Goal: Task Accomplishment & Management: Manage account settings

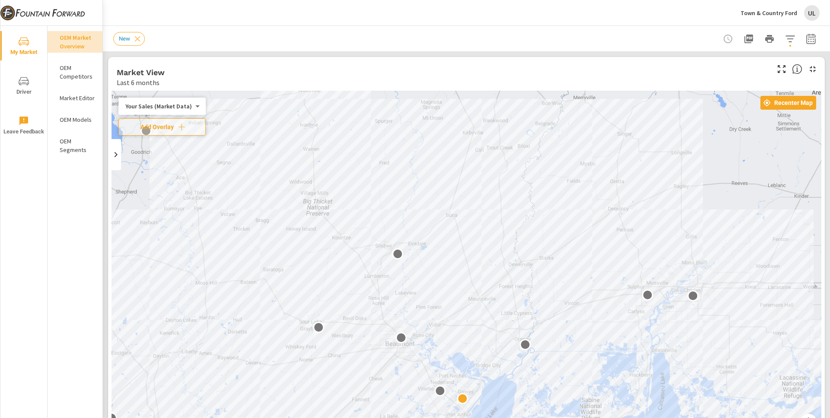
scroll to position [0, 0]
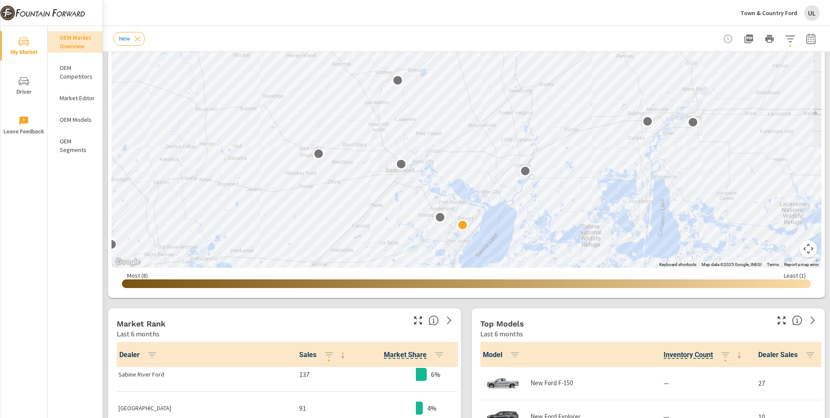
click at [812, 13] on div "UL" at bounding box center [812, 13] width 16 height 16
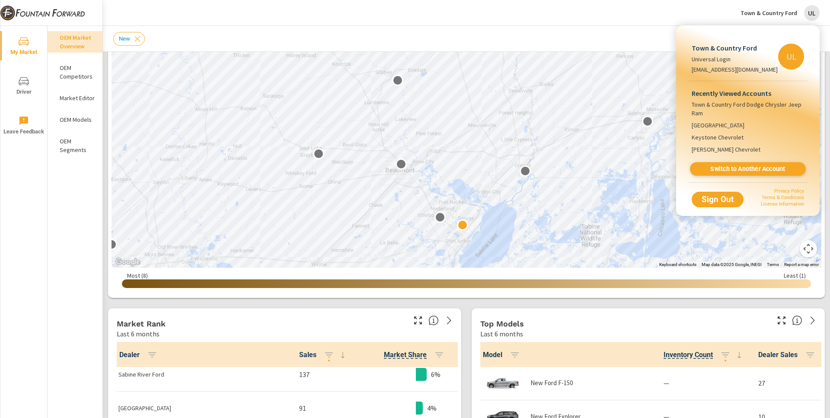
click at [720, 165] on span "Switch to Another Account" at bounding box center [747, 169] width 106 height 8
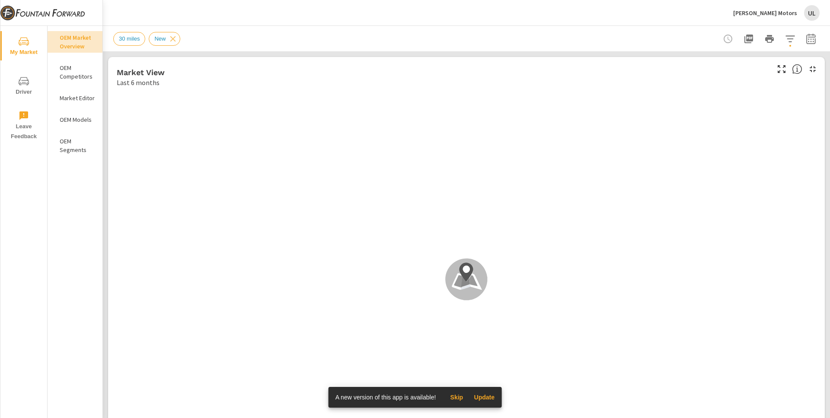
scroll to position [0, 0]
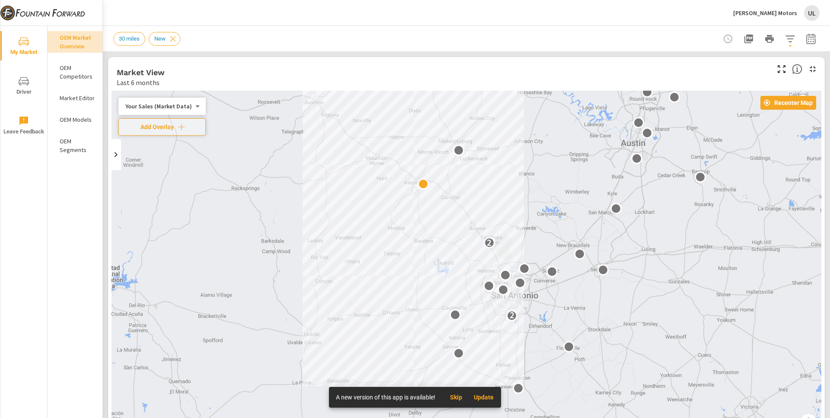
drag, startPoint x: 738, startPoint y: 207, endPoint x: 461, endPoint y: 182, distance: 278.1
click at [530, 193] on div "2 2" at bounding box center [465, 266] width 709 height 351
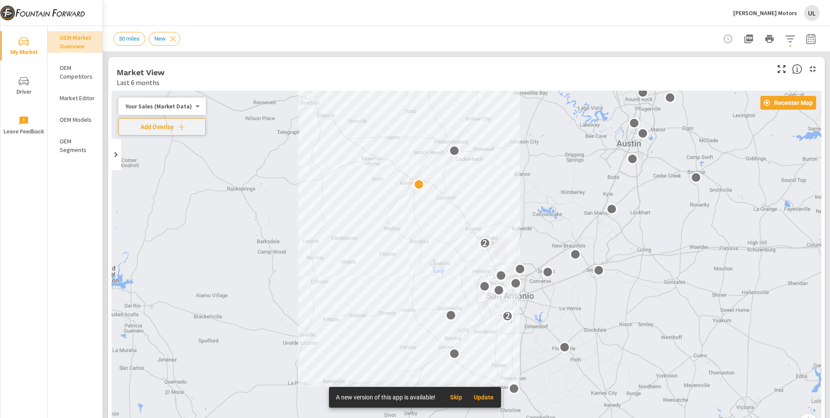
click at [818, 46] on div "30 miles New" at bounding box center [466, 38] width 727 height 25
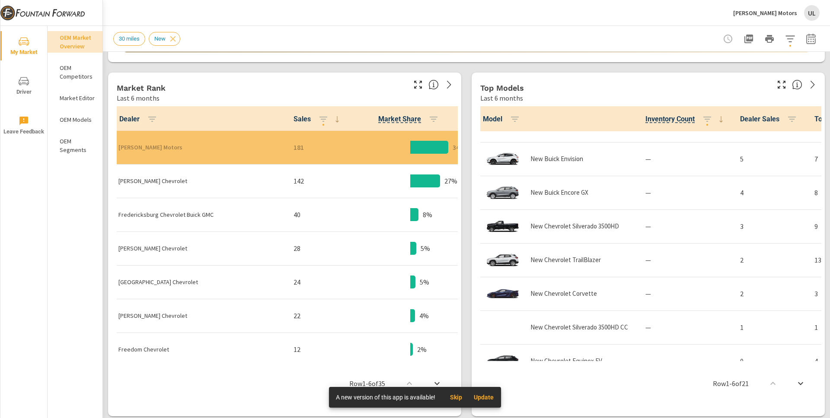
scroll to position [378, 0]
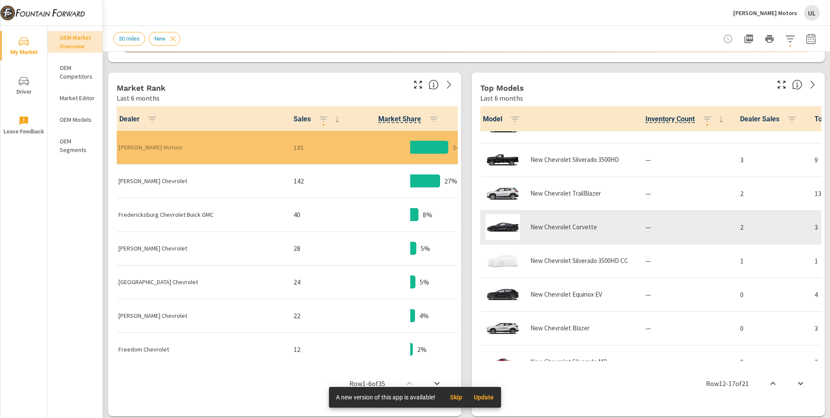
scroll to position [407, 0]
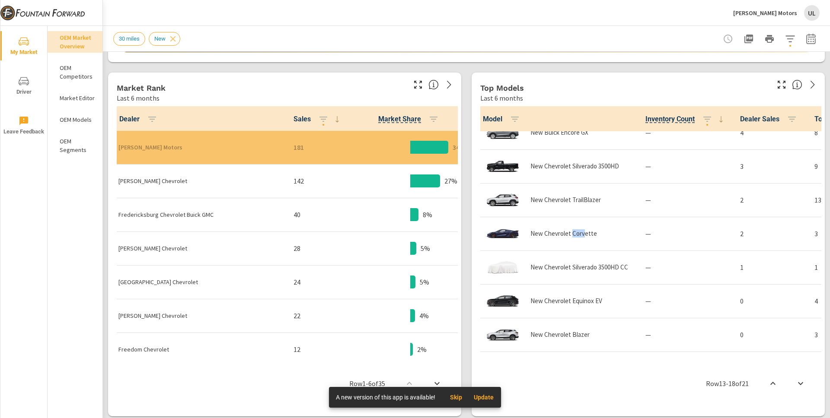
scroll to position [380, 0]
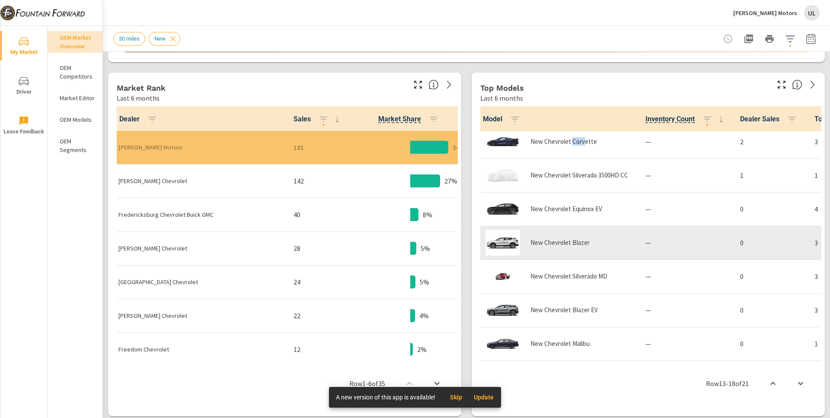
scroll to position [484, 0]
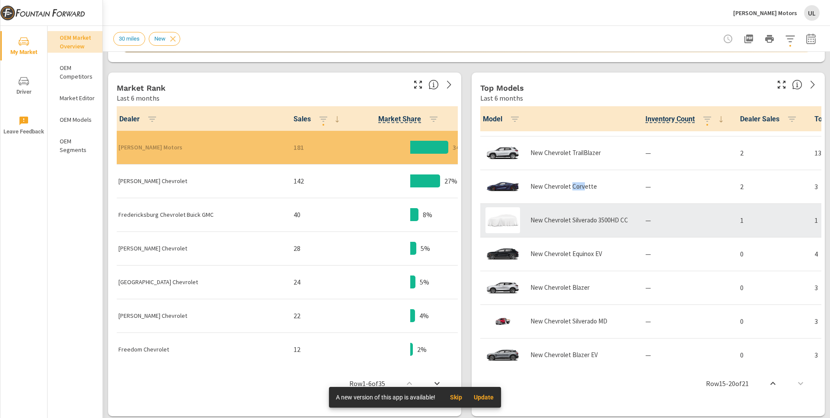
scroll to position [432, 0]
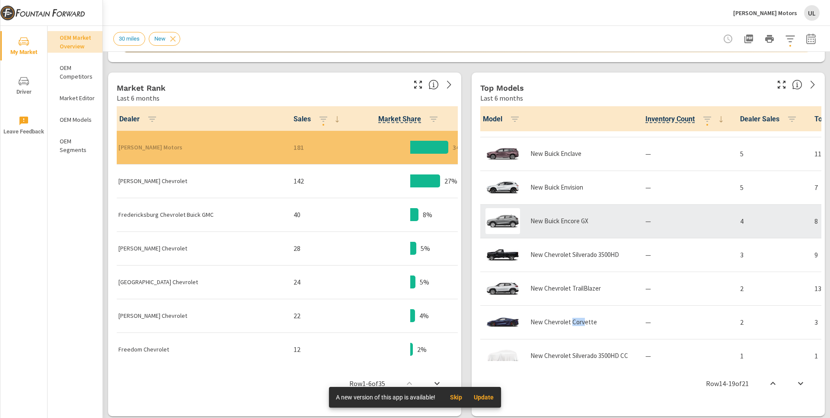
scroll to position [297, 0]
